Goal: Information Seeking & Learning: Learn about a topic

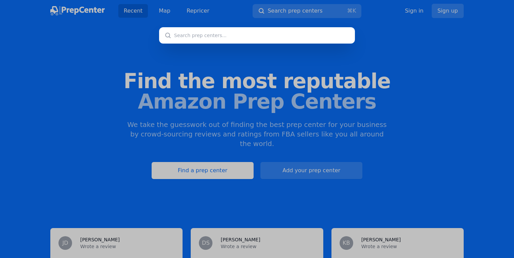
click at [314, 141] on div at bounding box center [257, 129] width 514 height 258
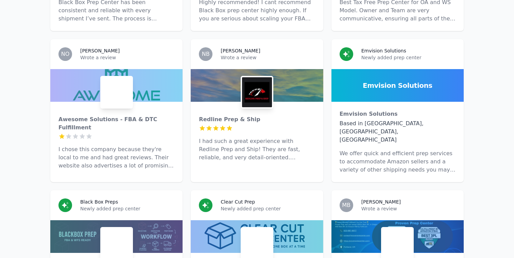
scroll to position [883, 0]
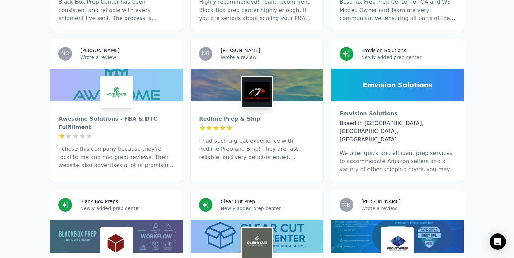
click at [85, 145] on p "I chose this company because they're local to me and had great reviews. Their w…" at bounding box center [116, 157] width 116 height 24
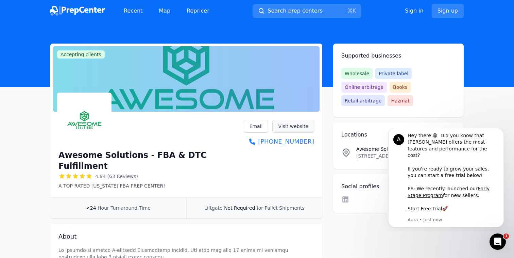
click at [286, 123] on link "Visit website" at bounding box center [293, 126] width 42 height 13
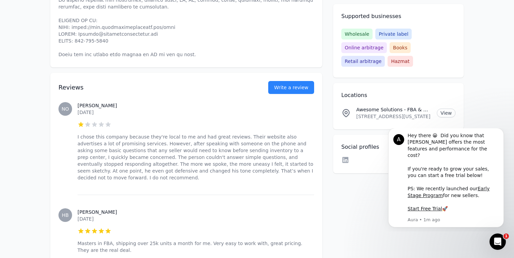
scroll to position [370, 0]
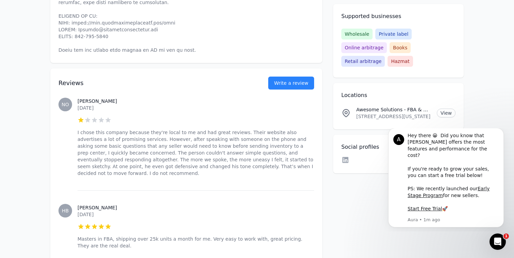
click at [142, 129] on p "I chose this company because they're local to me and had great reviews. Their w…" at bounding box center [196, 153] width 237 height 48
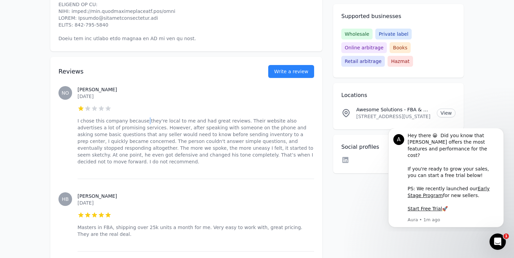
scroll to position [382, 0]
click at [88, 86] on h3 "[PERSON_NAME]" at bounding box center [196, 89] width 237 height 7
click at [64, 90] on span "NO" at bounding box center [65, 92] width 7 height 5
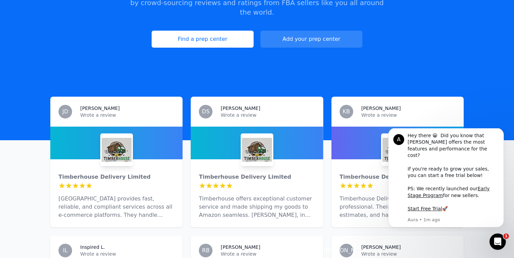
scroll to position [240, 0]
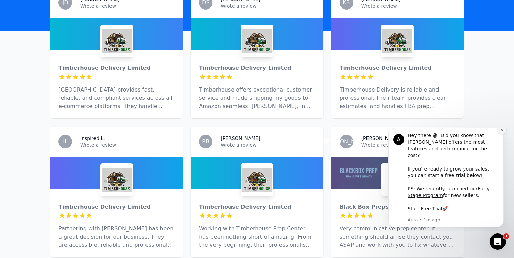
click at [502, 131] on icon "Dismiss notification" at bounding box center [501, 130] width 2 height 2
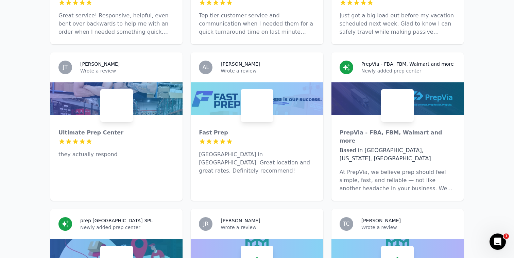
scroll to position [2423, 0]
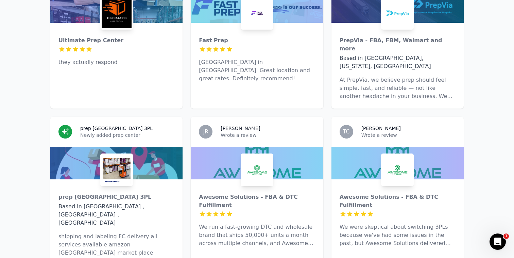
click at [113, 232] on p "shipping and labeling FC delivery all services available amazon [GEOGRAPHIC_DAT…" at bounding box center [116, 244] width 116 height 24
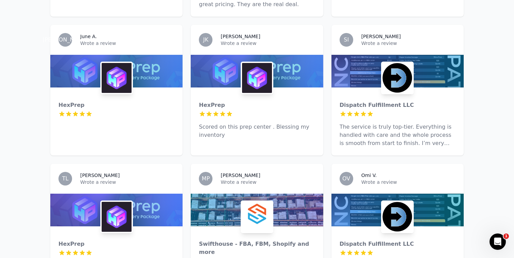
scroll to position [1803, 0]
